Goal: Transaction & Acquisition: Purchase product/service

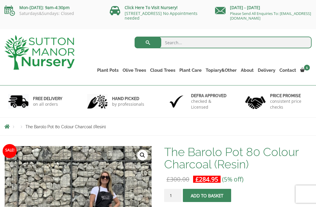
click at [0, 0] on span at bounding box center [0, 0] width 0 height 0
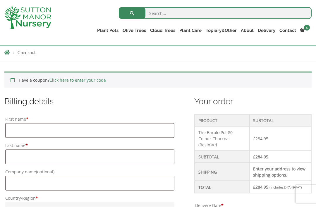
scroll to position [103, 0]
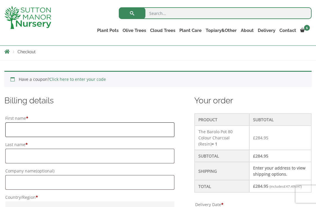
click at [23, 129] on input "First name *" at bounding box center [89, 129] width 169 height 15
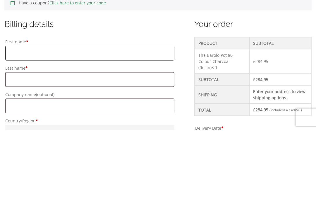
type input "Claire"
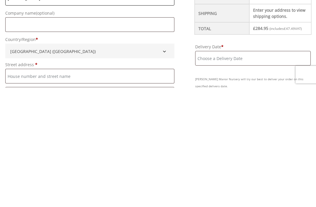
scroll to position [142, 0]
type input "Shaw"
click at [48, 188] on input "Street address *" at bounding box center [89, 195] width 169 height 15
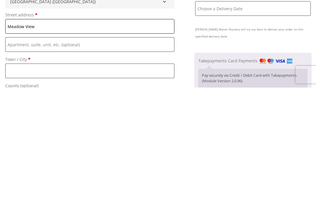
scroll to position [194, 0]
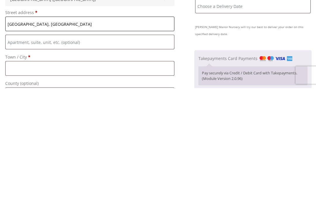
type input "Meadow View, Cropwell Road, Radcliffe on Trent"
click at [114, 180] on input "Town / City *" at bounding box center [89, 187] width 169 height 15
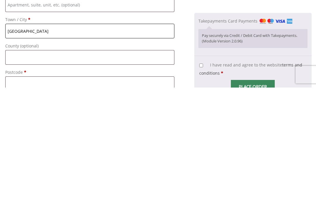
scroll to position [240, 0]
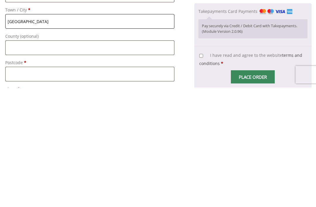
type input "Nottingham"
click at [30, 186] on input "Postcode *" at bounding box center [89, 193] width 169 height 15
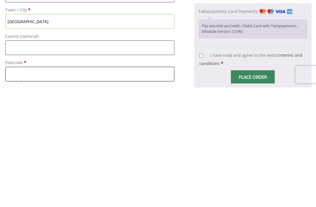
type input "NG12 2JJ"
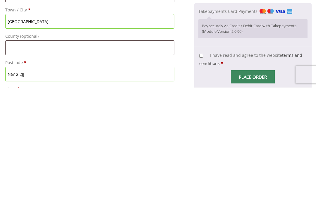
type input "07760162900"
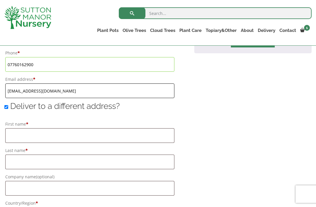
scroll to position [392, 0]
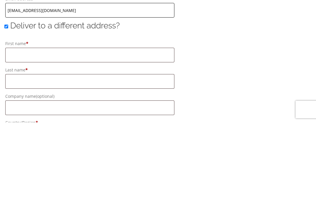
type input "[EMAIL_ADDRESS][DOMAIN_NAME]"
click at [4, 109] on input "Deliver to a different address?" at bounding box center [6, 111] width 4 height 4
checkbox input "false"
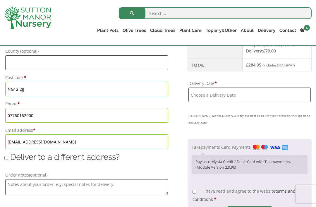
scroll to position [370, 0]
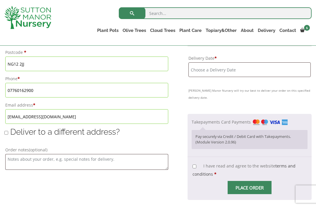
click at [193, 164] on input "I have read and agree to the website terms and conditions *" at bounding box center [195, 166] width 4 height 4
checkbox input "true"
click at [246, 181] on input "Place order" at bounding box center [250, 187] width 44 height 13
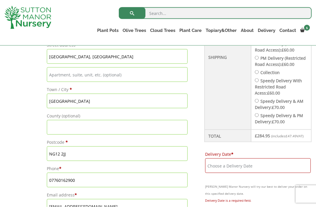
scroll to position [299, 0]
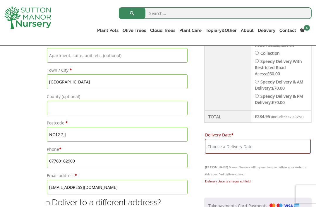
click at [233, 154] on input "Delivery Date *" at bounding box center [258, 146] width 106 height 15
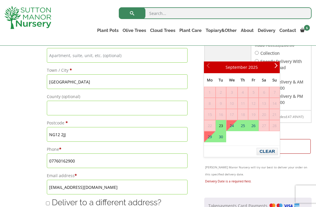
click at [277, 68] on span "Next" at bounding box center [274, 67] width 5 height 5
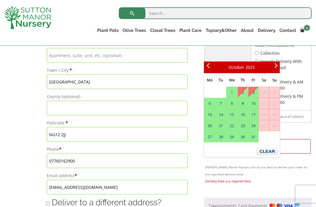
click at [245, 104] on link "9" at bounding box center [243, 103] width 10 height 11
type input "[DATE]"
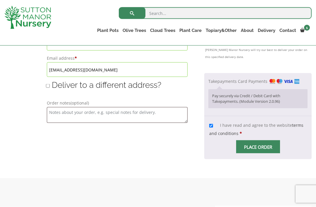
scroll to position [428, 0]
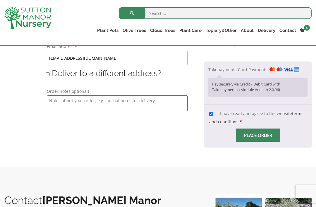
click at [261, 142] on input "Place order" at bounding box center [258, 134] width 44 height 13
